Goal: Understand process/instructions: Learn how to perform a task or action

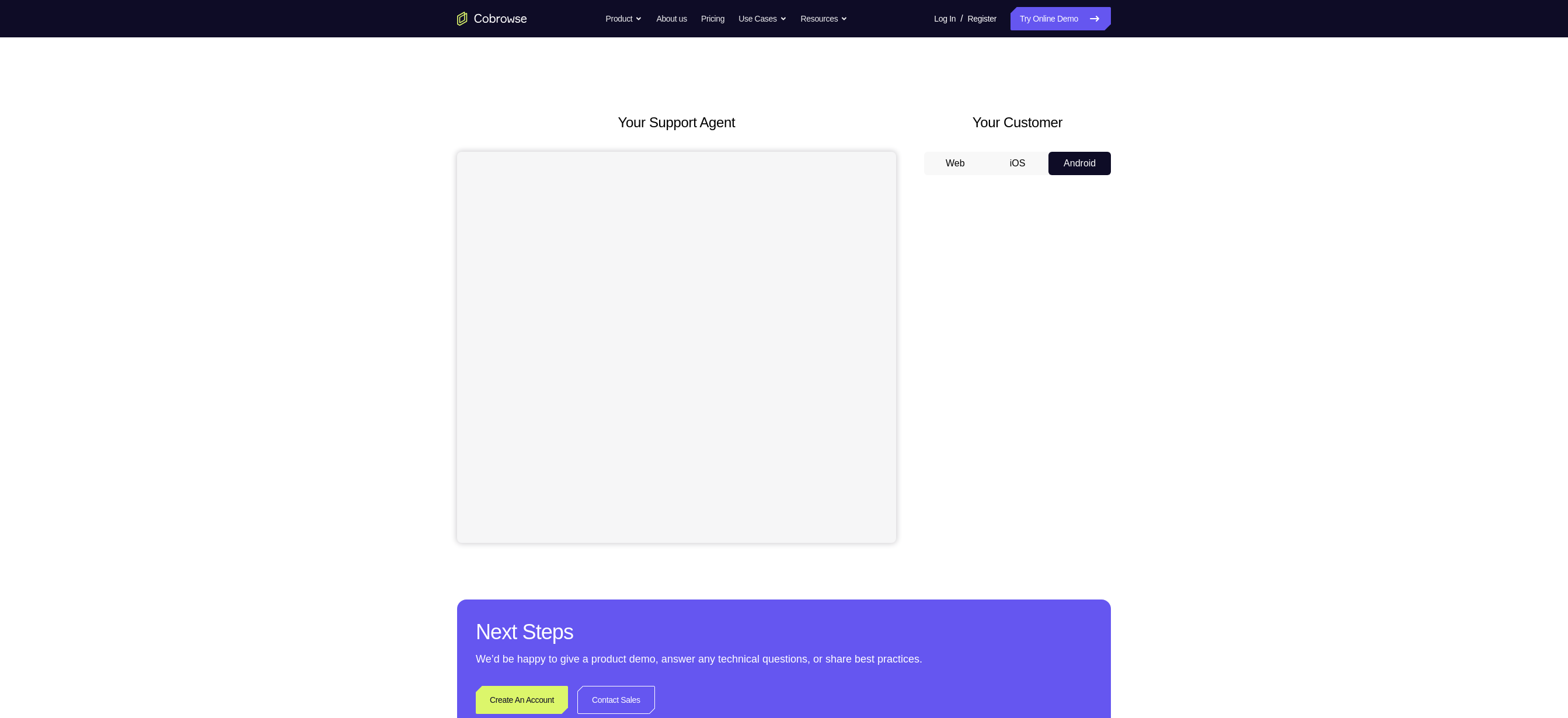
click at [1016, 167] on button "iOS" at bounding box center [1018, 164] width 63 height 23
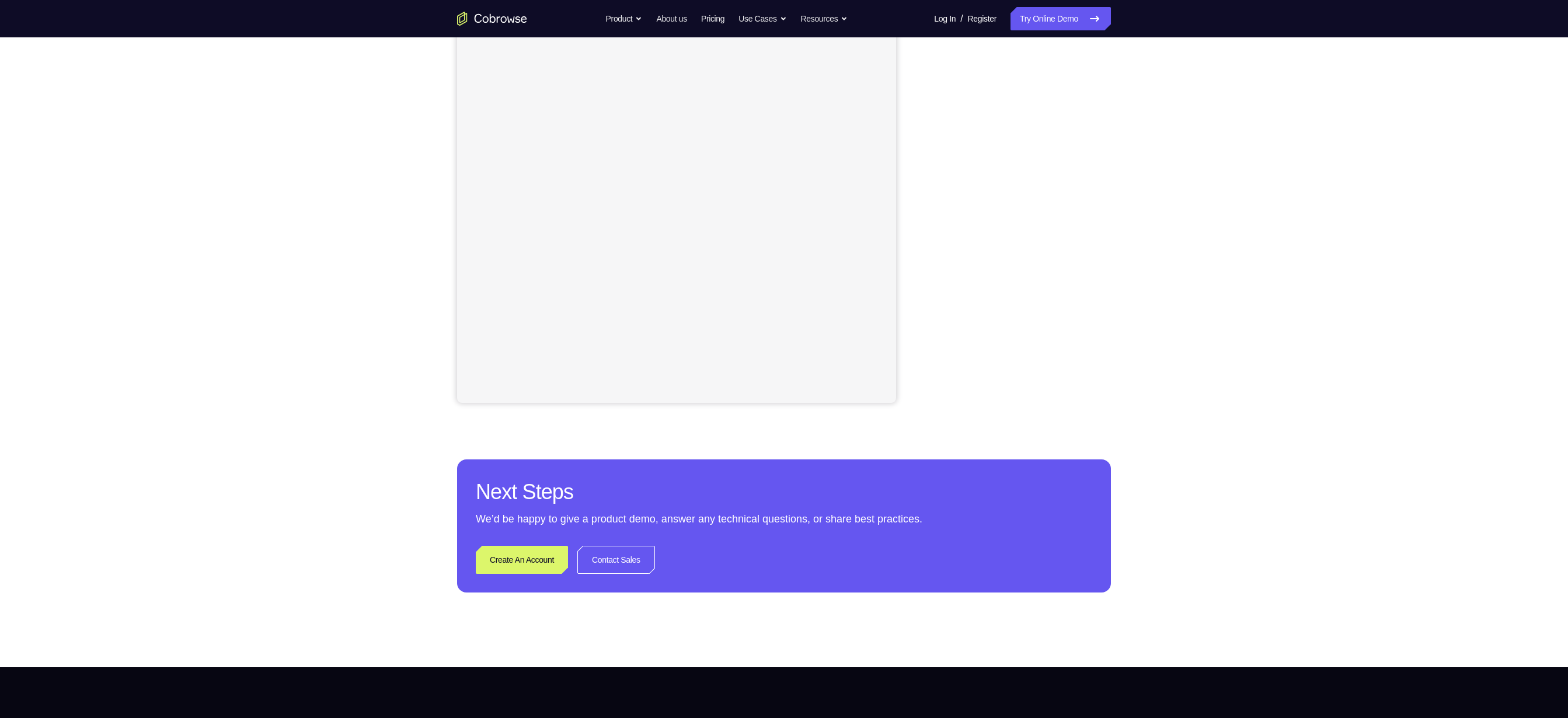
scroll to position [76, 0]
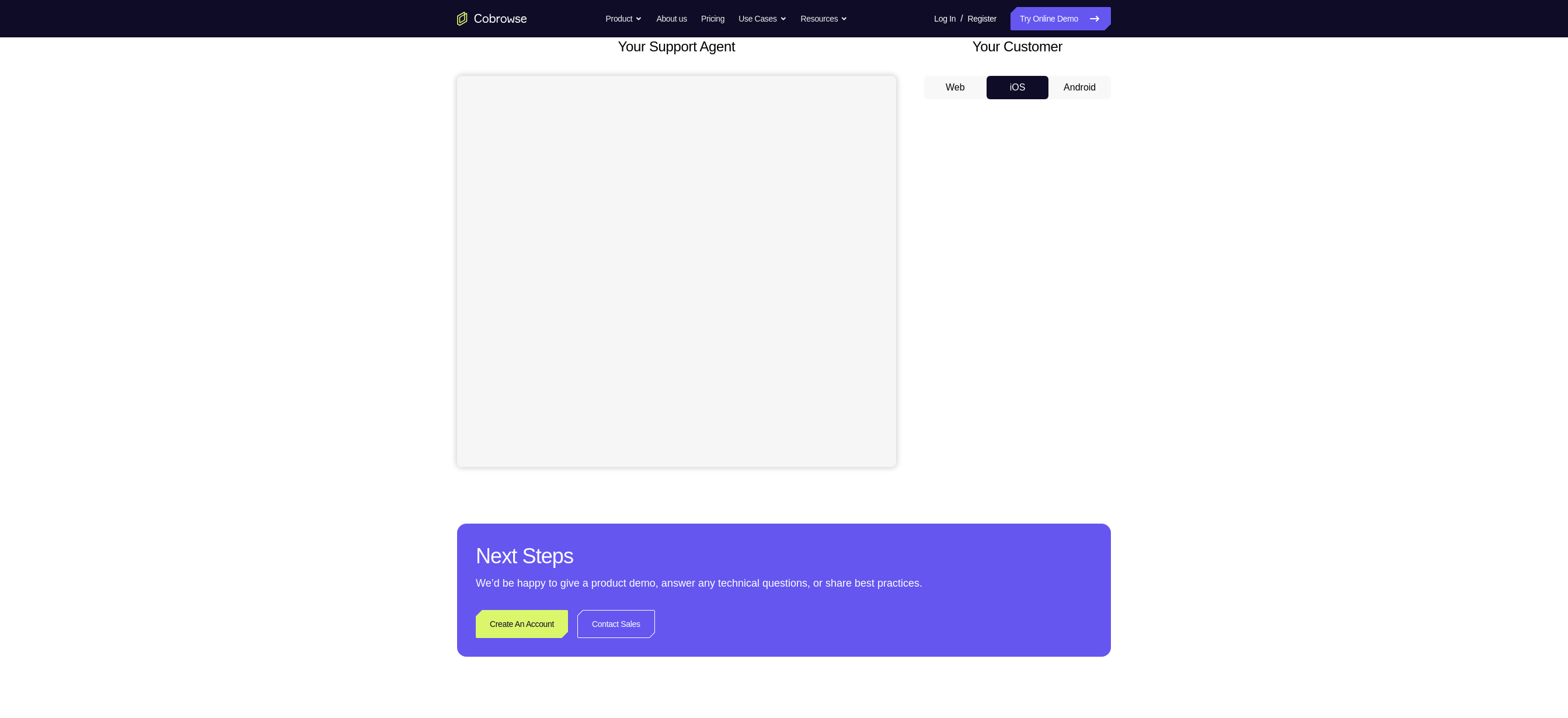
click at [1073, 85] on button "Android" at bounding box center [1080, 87] width 63 height 23
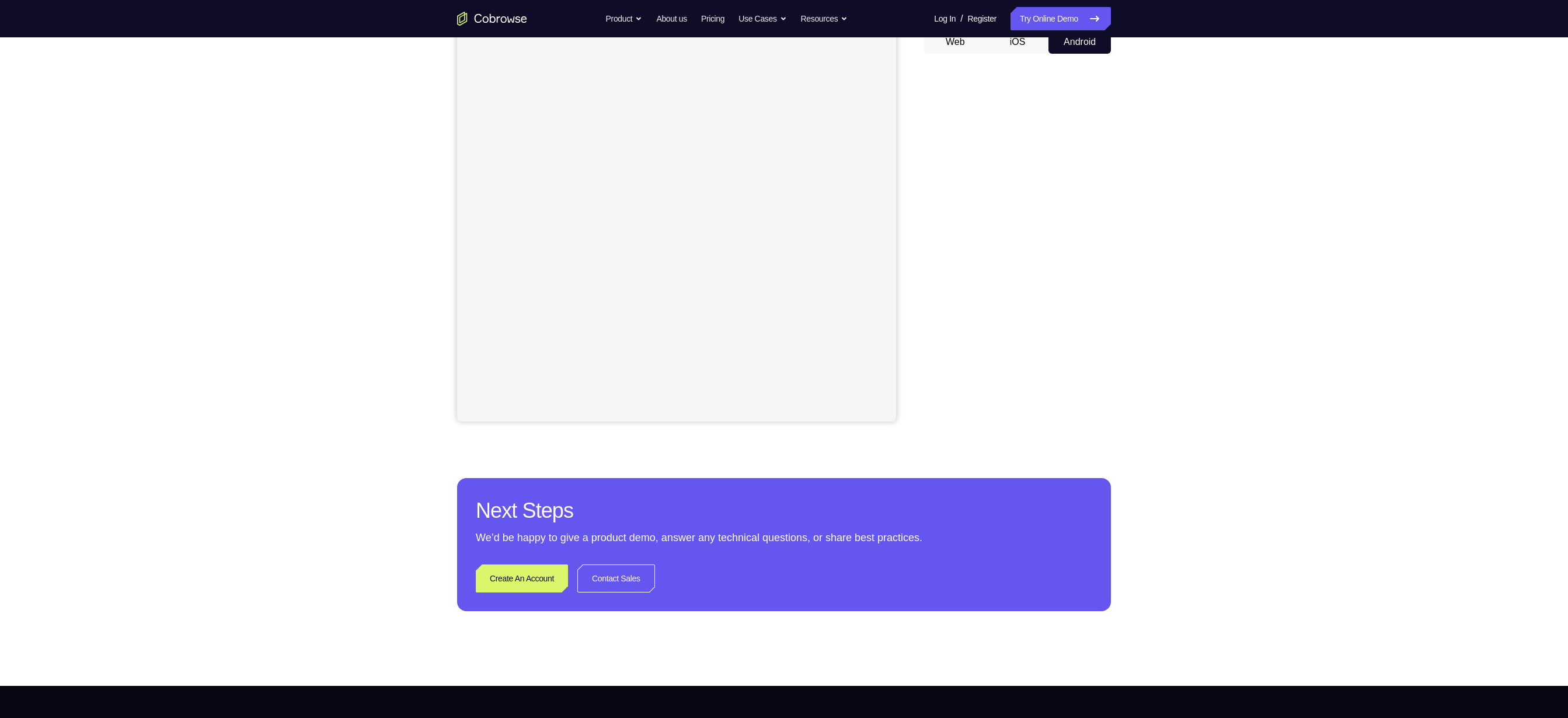
scroll to position [125, 0]
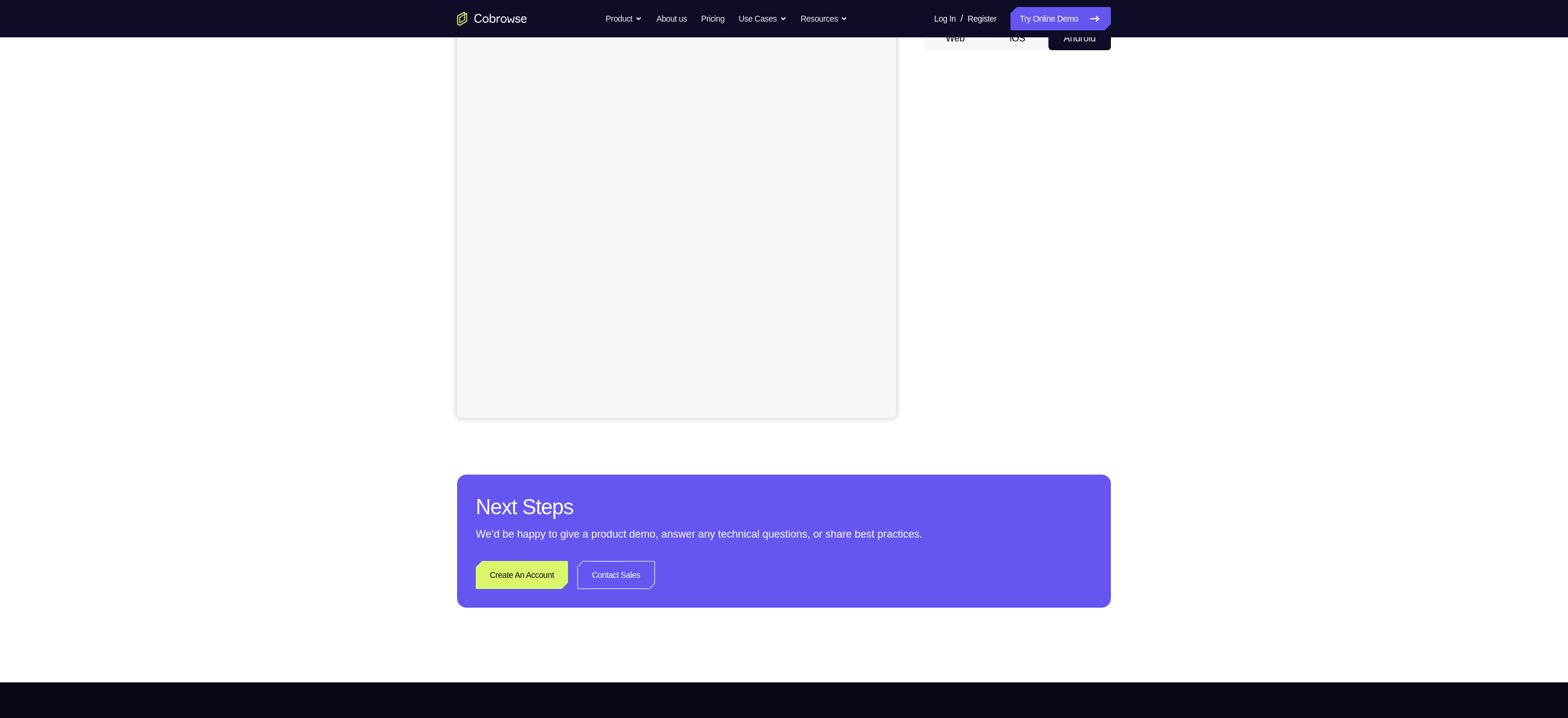
click at [1021, 45] on button "iOS" at bounding box center [1018, 39] width 63 height 23
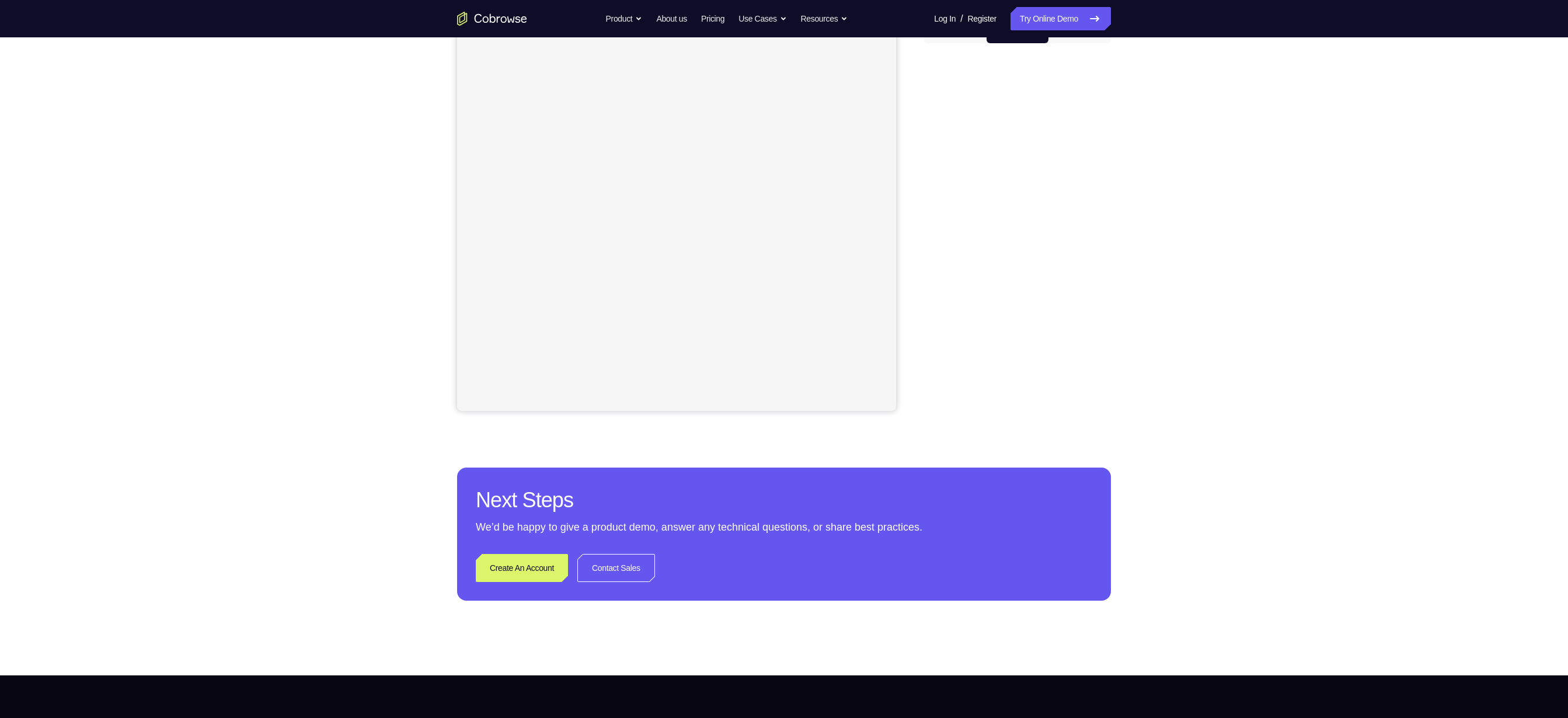
scroll to position [82, 0]
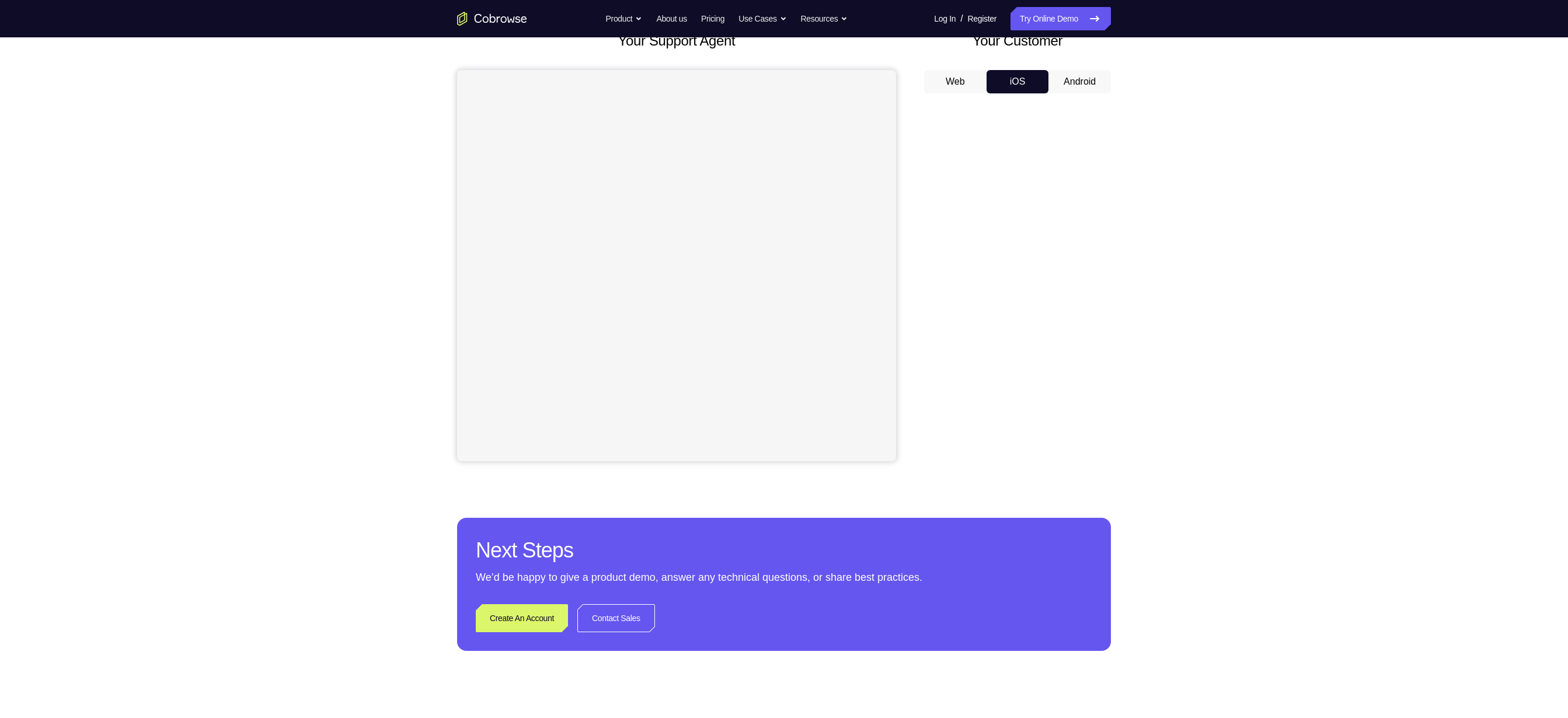
click at [1080, 77] on button "Android" at bounding box center [1080, 82] width 63 height 23
click at [1009, 86] on button "iOS" at bounding box center [1018, 81] width 63 height 23
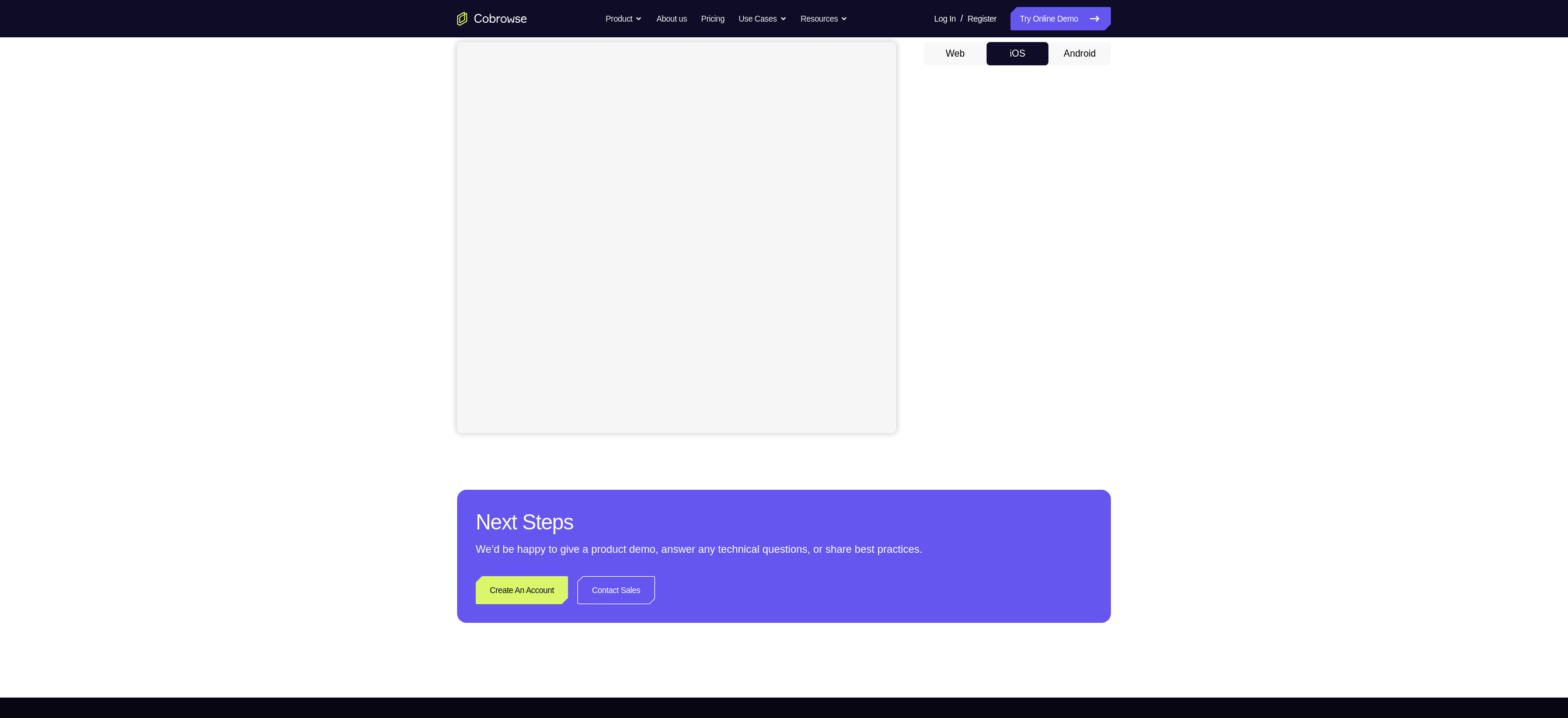
scroll to position [111, 0]
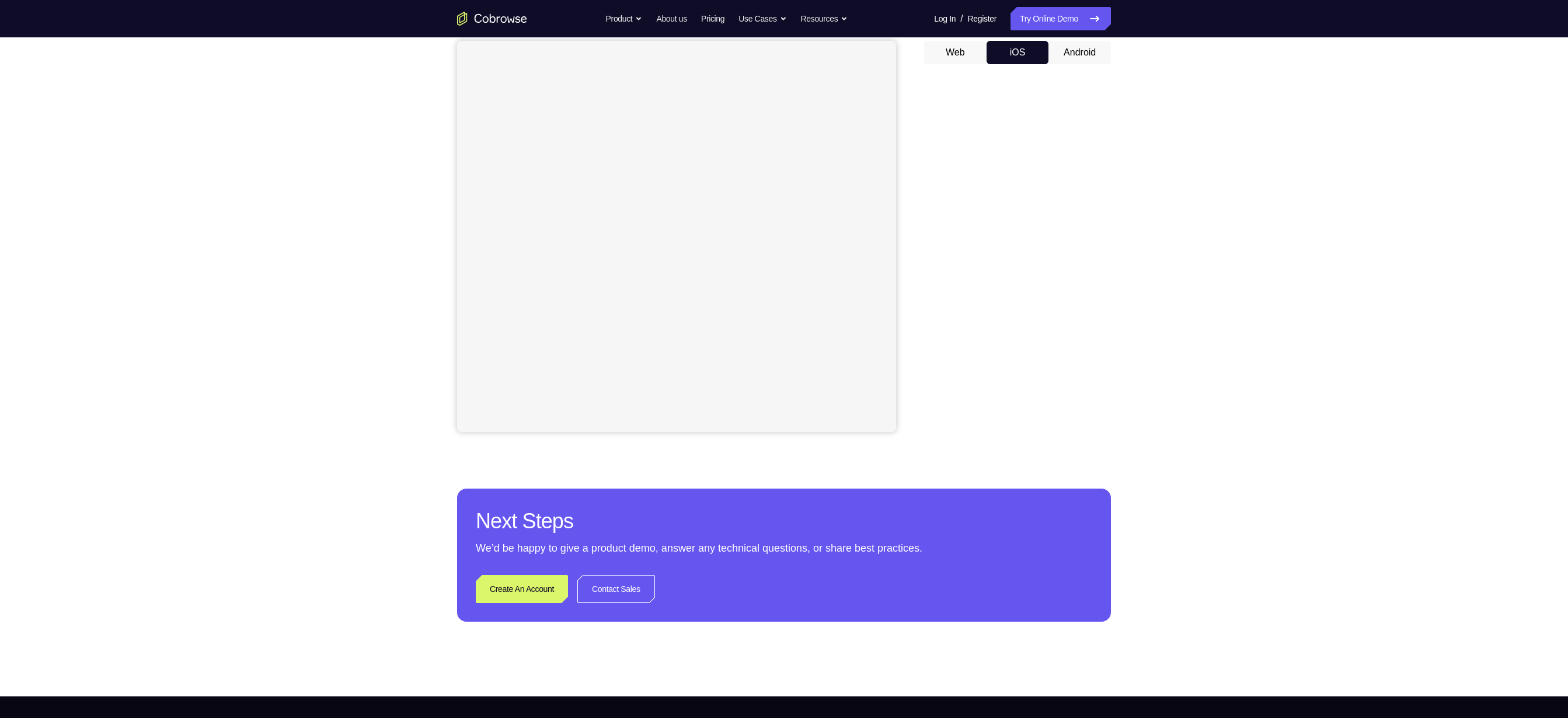
click at [1062, 50] on button "Android" at bounding box center [1080, 52] width 63 height 23
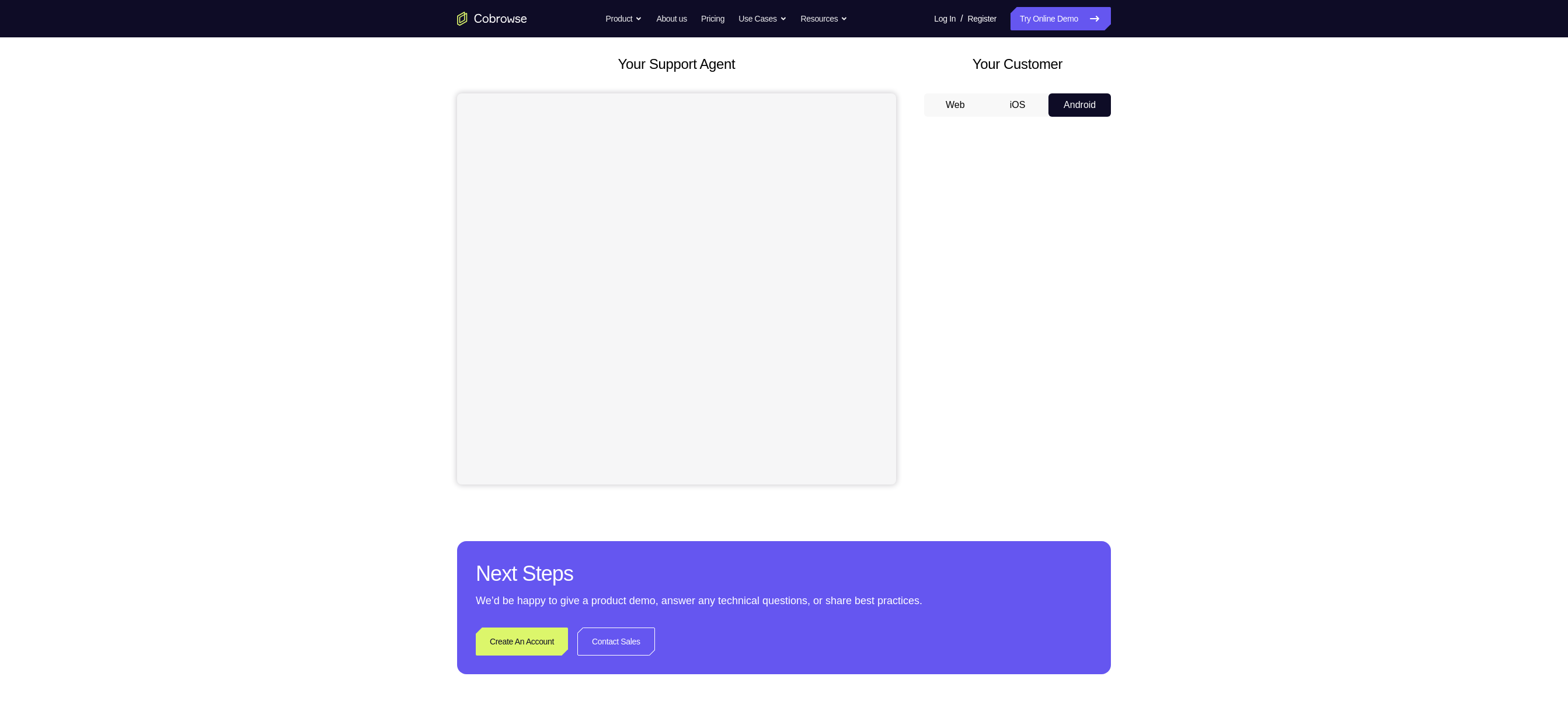
scroll to position [50, 0]
